Goal: Task Accomplishment & Management: Use online tool/utility

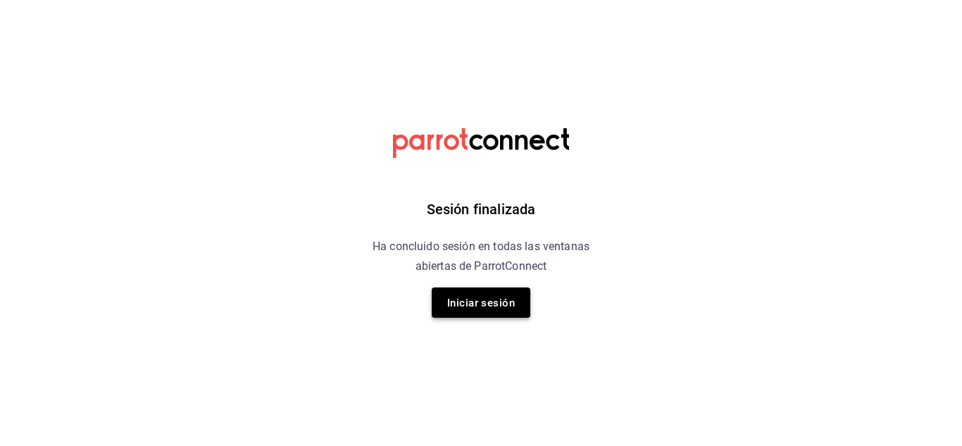
click at [494, 302] on font "Iniciar sesión" at bounding box center [481, 303] width 68 height 13
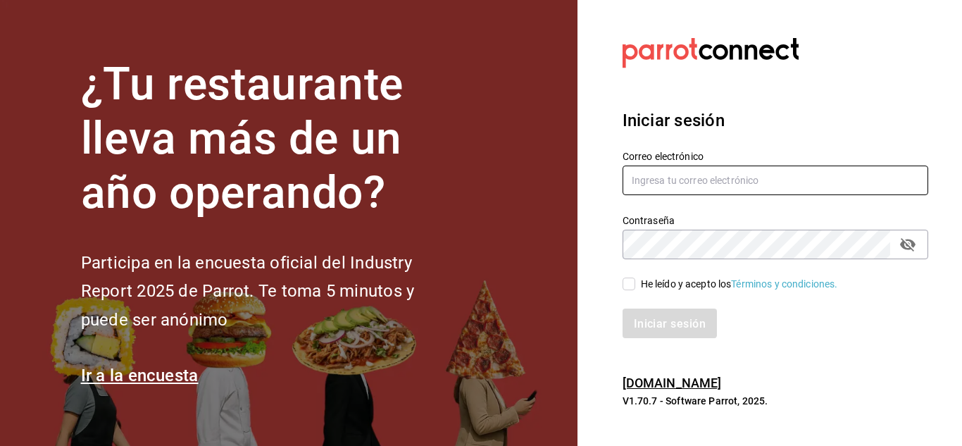
type input "[EMAIL_ADDRESS][DOMAIN_NAME]"
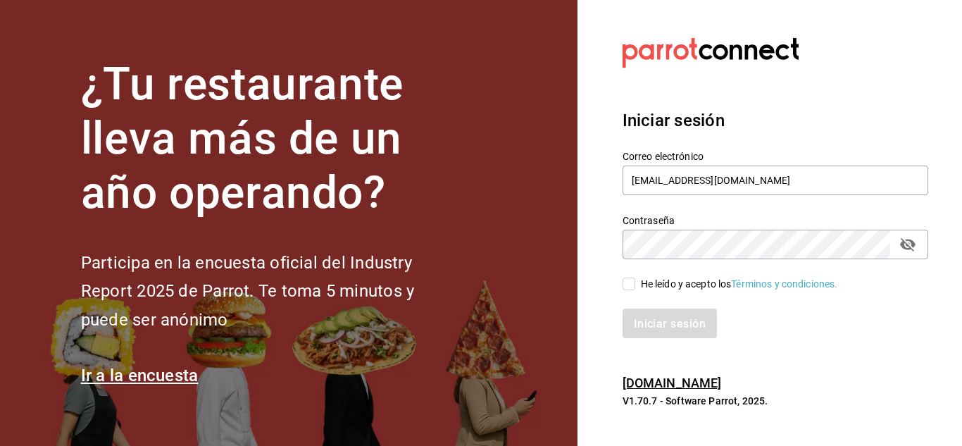
click at [633, 284] on input "He leído y acepto los Términos y condiciones." at bounding box center [629, 284] width 13 height 13
checkbox input "true"
click at [637, 318] on font "Iniciar sesión" at bounding box center [671, 322] width 72 height 13
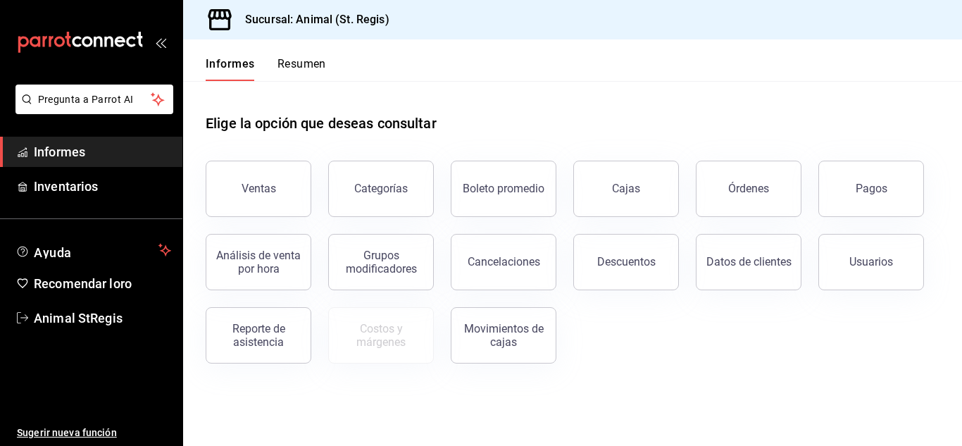
drag, startPoint x: 837, startPoint y: 175, endPoint x: 833, endPoint y: 185, distance: 11.4
click at [837, 175] on button "Pagos" at bounding box center [872, 189] width 106 height 56
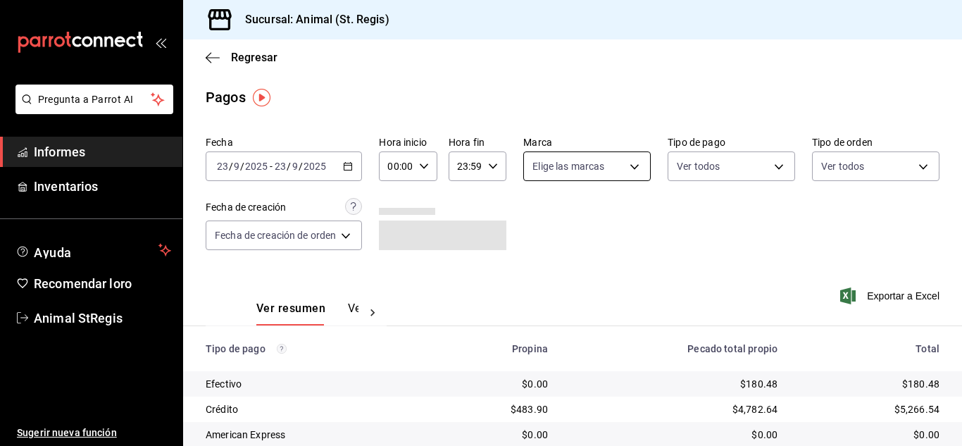
click at [551, 163] on body "Pregunta a Parrot AI Informes Inventarios Ayuda Recomendar loro Animal StRegis …" at bounding box center [481, 223] width 962 height 446
click at [539, 217] on input "checkbox" at bounding box center [537, 221] width 13 height 13
checkbox input "true"
type input "3f39fcdc-c8c4-4fff-883a-47b345d9391c"
checkbox input "true"
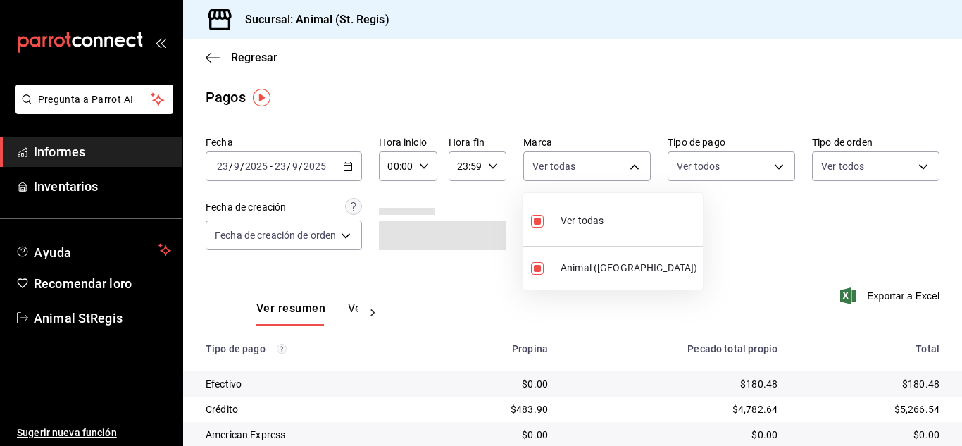
click at [414, 163] on div at bounding box center [481, 223] width 962 height 446
click at [423, 165] on icon "button" at bounding box center [424, 166] width 10 height 10
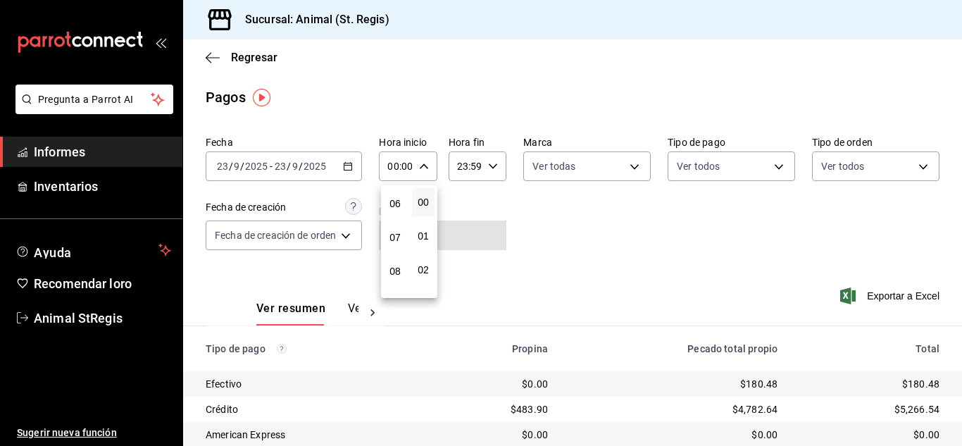
scroll to position [211, 0]
click at [397, 225] on font "07" at bounding box center [395, 227] width 11 height 11
type input "07:00"
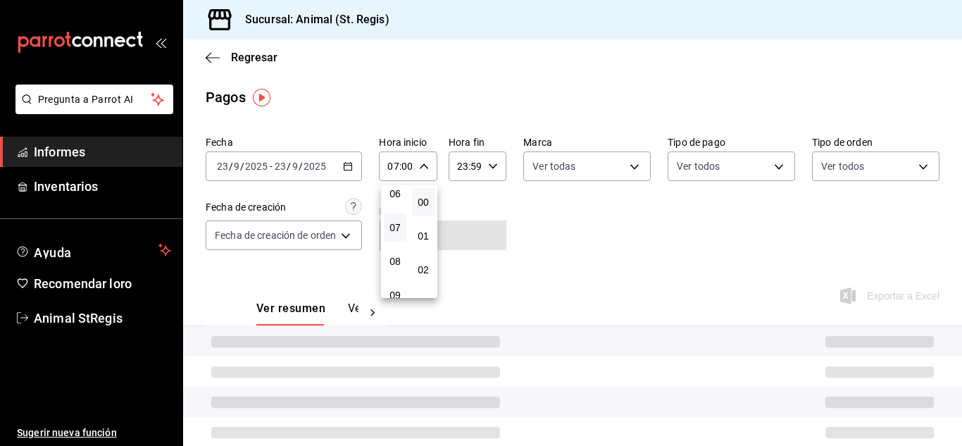
click at [723, 215] on div at bounding box center [481, 223] width 962 height 446
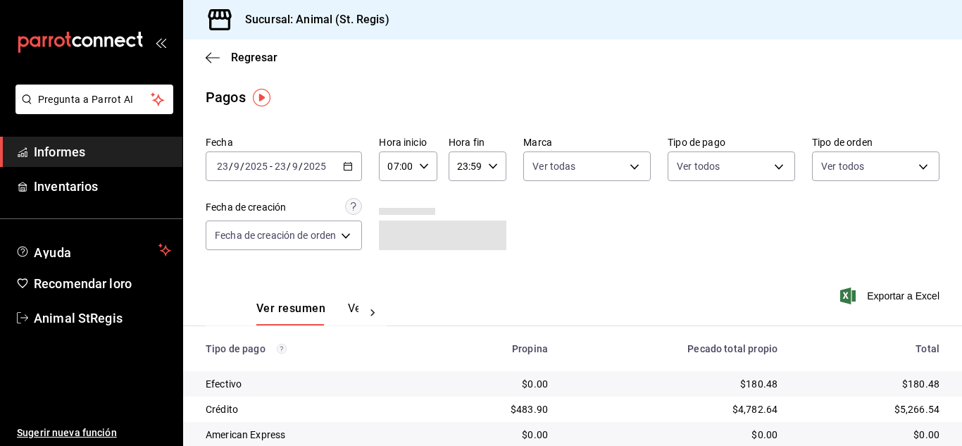
click at [722, 159] on body "Pregunta a Parrot AI Informes Inventarios Ayuda Recomendar loro Animal StRegis …" at bounding box center [481, 223] width 962 height 446
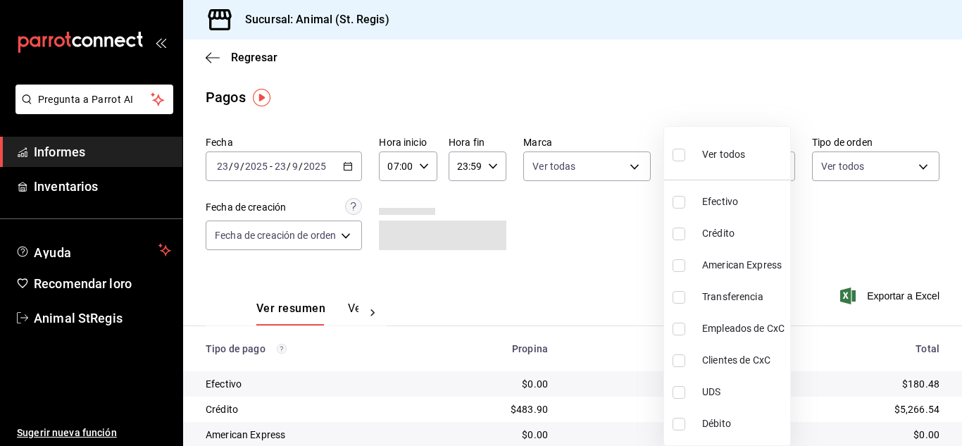
click at [678, 155] on input "checkbox" at bounding box center [679, 155] width 13 height 13
checkbox input "true"
type input "5a0f3365-d715-4940-adc4-656debb7822a,fc07b02b-84a7-4dba-9bff-98bba82b1290,ff2b0…"
checkbox input "true"
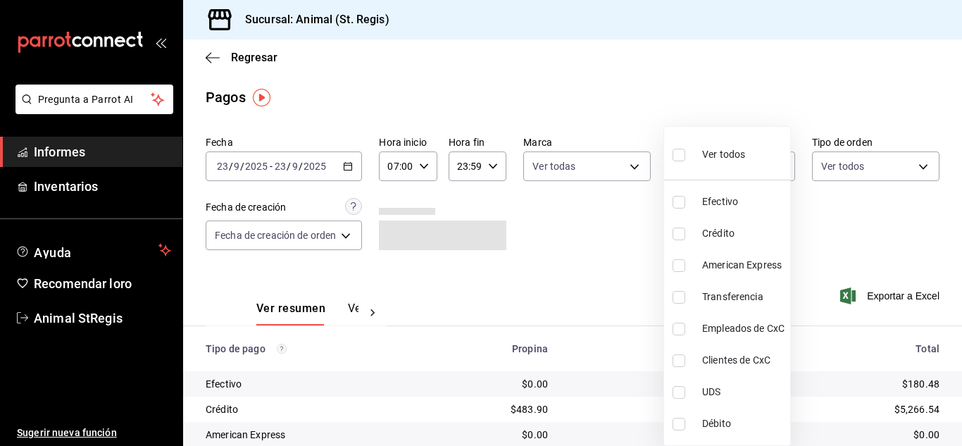
checkbox input "true"
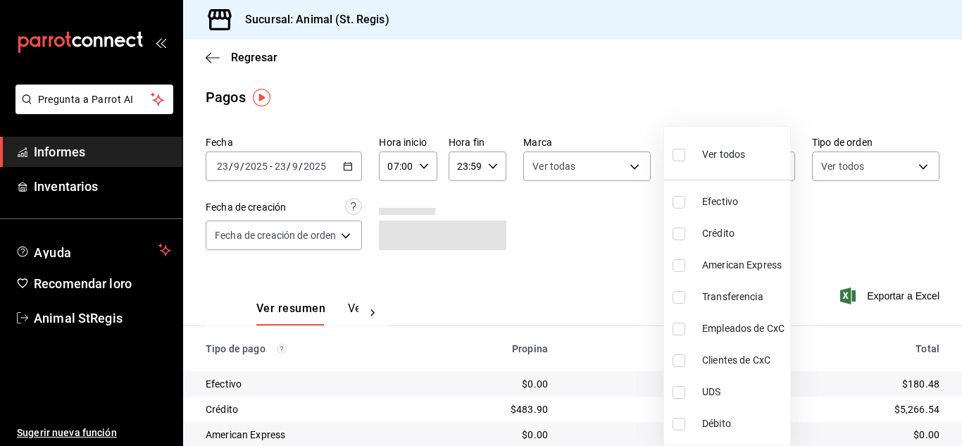
checkbox input "true"
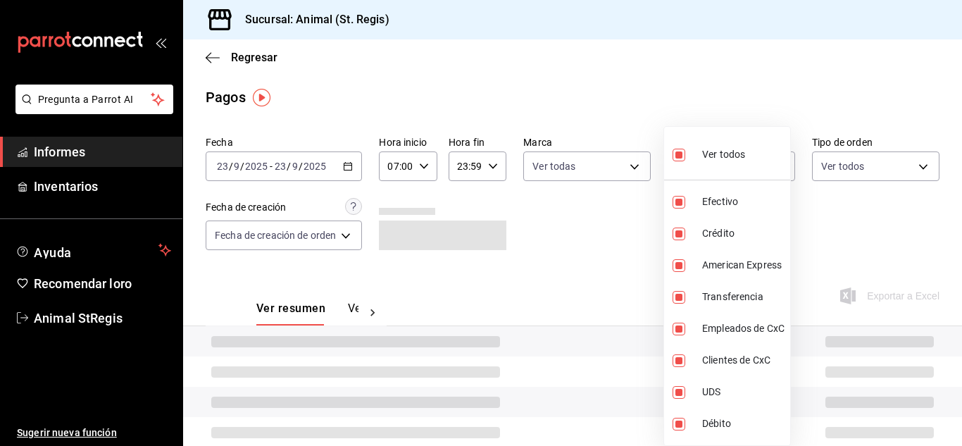
click at [637, 103] on div at bounding box center [481, 223] width 962 height 446
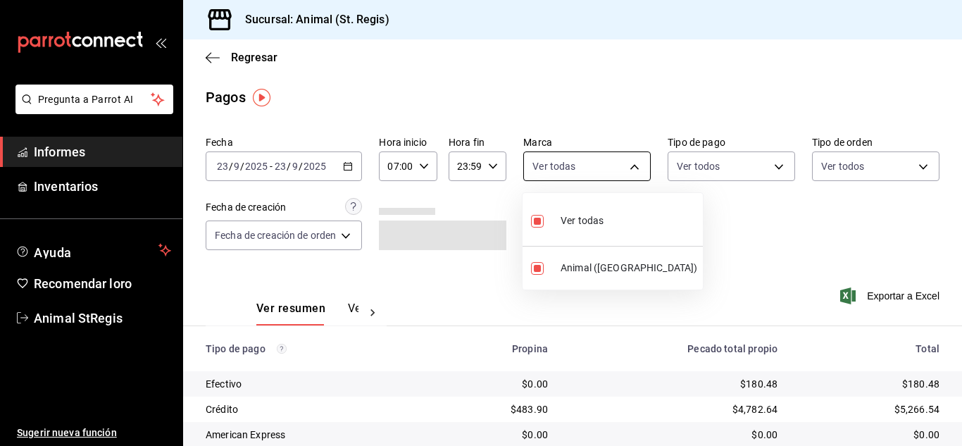
click at [581, 166] on body "Pregunta a Parrot AI Informes Inventarios Ayuda Recomendar loro Animal StRegis …" at bounding box center [481, 223] width 962 height 446
click at [600, 95] on div at bounding box center [481, 223] width 962 height 446
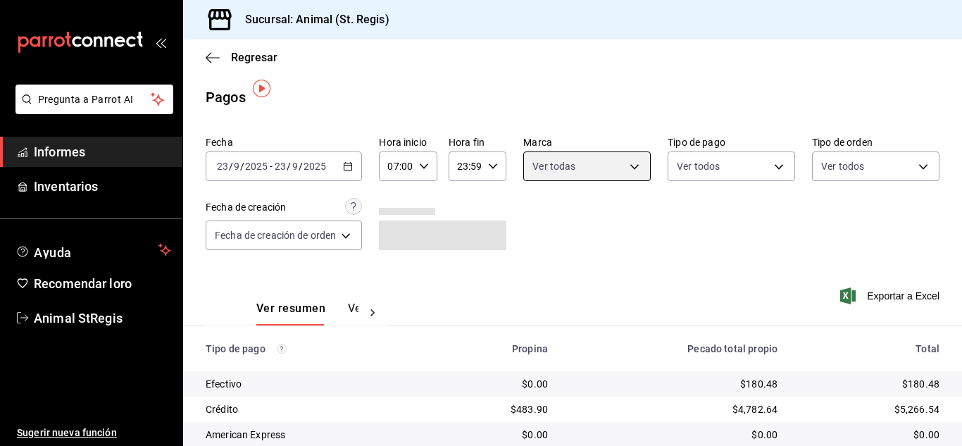
scroll to position [177, 0]
